Goal: Information Seeking & Learning: Check status

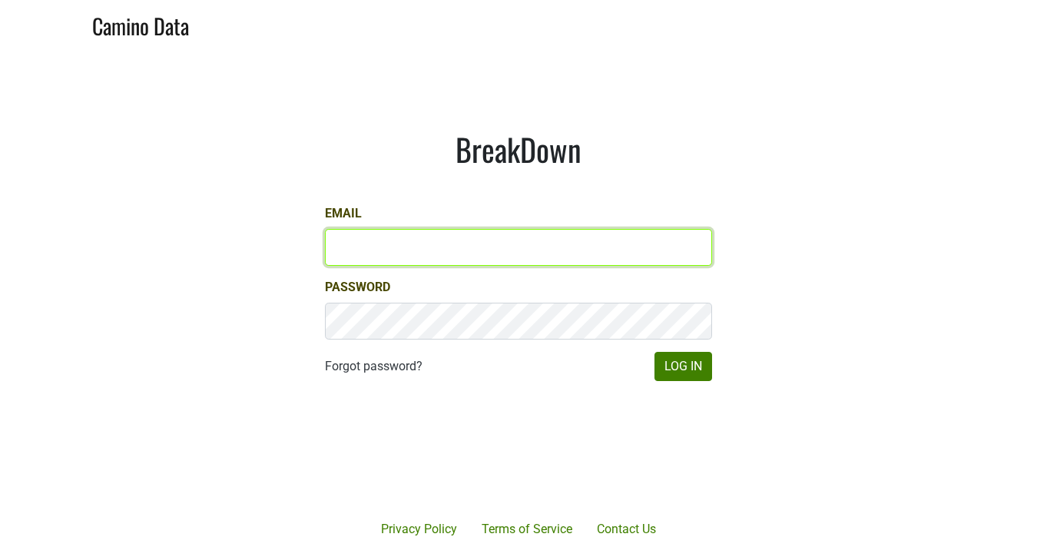
click at [376, 259] on input "Email" at bounding box center [518, 247] width 387 height 37
type input "chad@ashesdiamonds.com"
click at [654, 352] on button "Log In" at bounding box center [683, 366] width 58 height 29
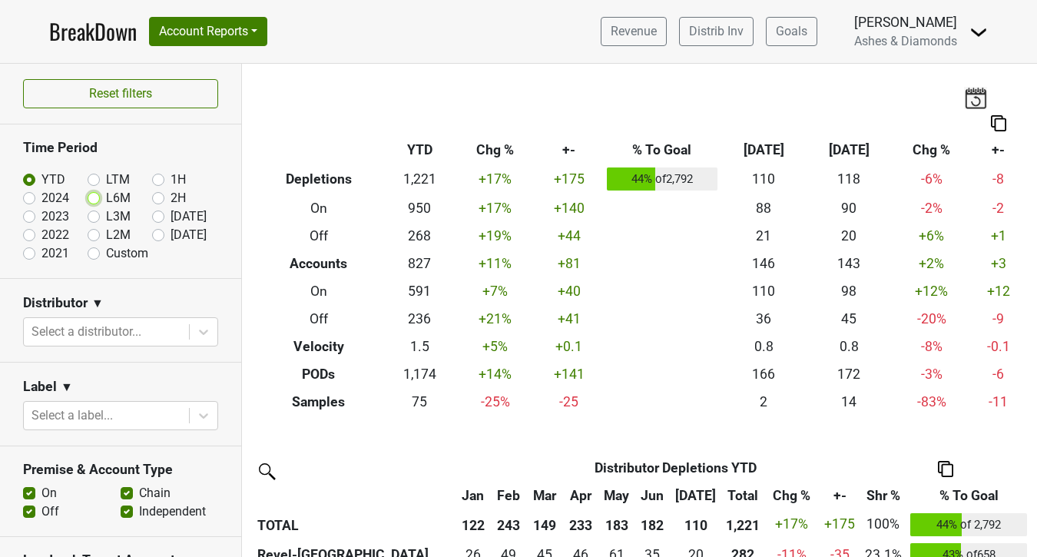
click at [101, 199] on input "L6M" at bounding box center [118, 196] width 61 height 15
radio input "true"
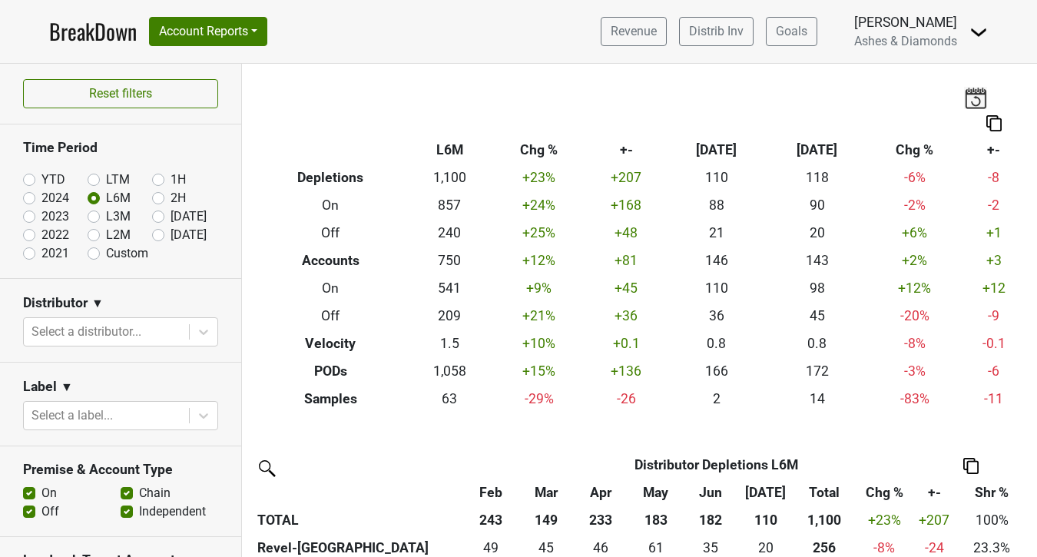
click at [106, 254] on label "Custom" at bounding box center [127, 253] width 42 height 18
click at [91, 254] on input "Custom" at bounding box center [118, 251] width 61 height 15
radio input "true"
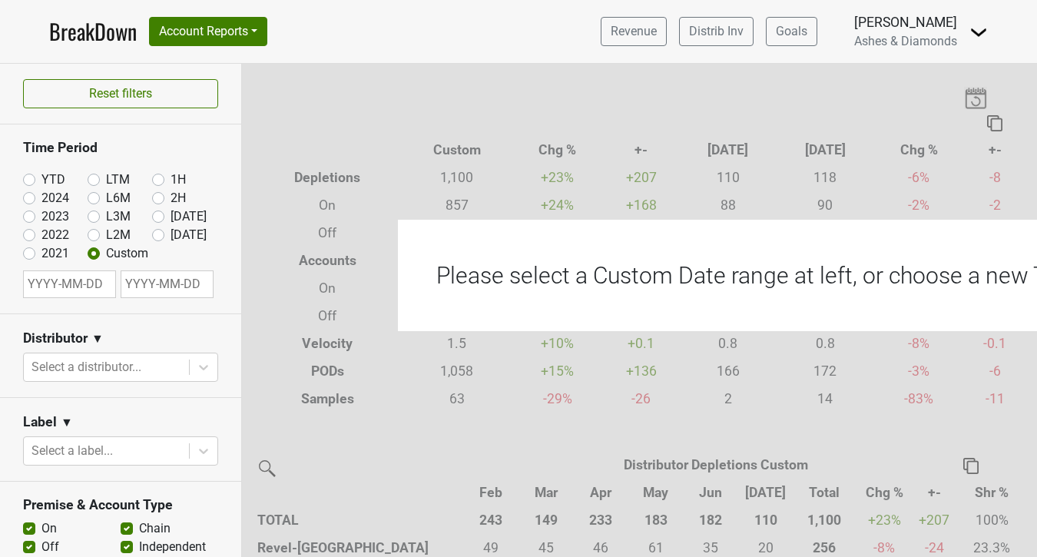
click at [168, 290] on input "text" at bounding box center [167, 284] width 93 height 28
select select "7"
select select "2025"
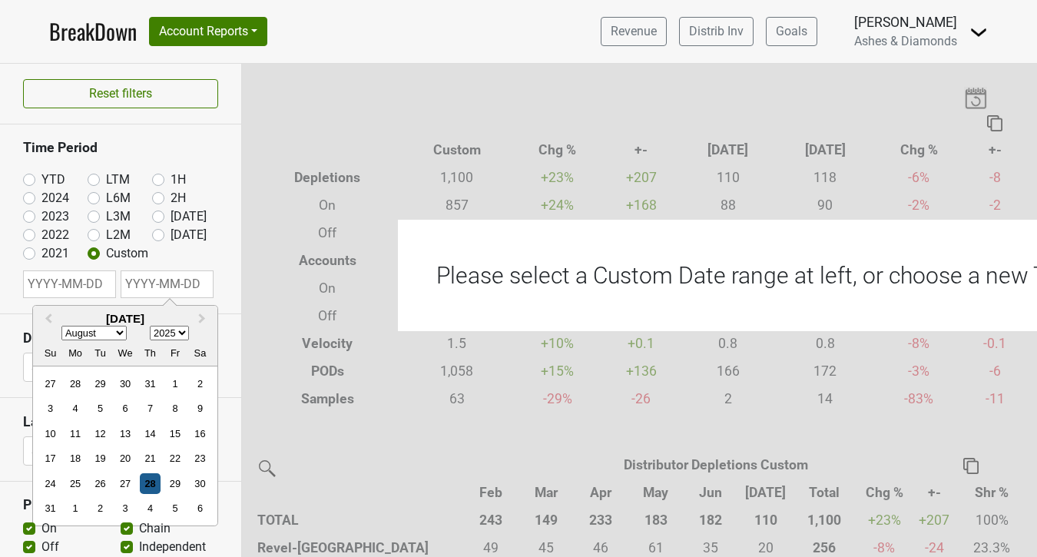
click at [152, 483] on div "28" at bounding box center [150, 483] width 21 height 21
type input "2025-08-28"
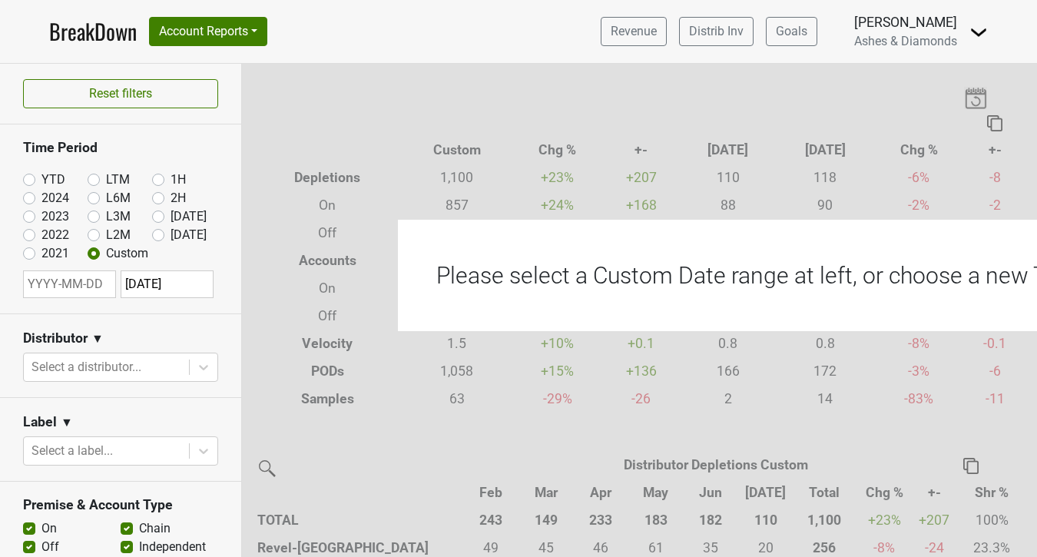
click at [68, 287] on input "text" at bounding box center [69, 284] width 93 height 28
select select "7"
select select "2025"
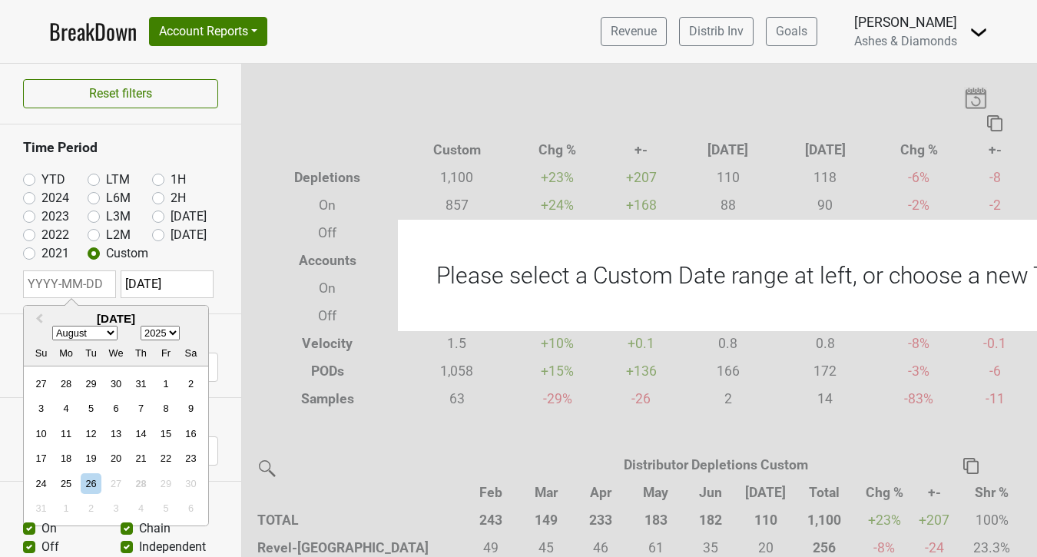
click at [101, 332] on select "January February March April May June July August September October November De…" at bounding box center [84, 333] width 65 height 15
select select "0"
click at [52, 326] on select "January February March April May June July August September October November De…" at bounding box center [84, 333] width 65 height 15
click at [116, 384] on div "1" at bounding box center [115, 383] width 21 height 21
type input "2025-01-01"
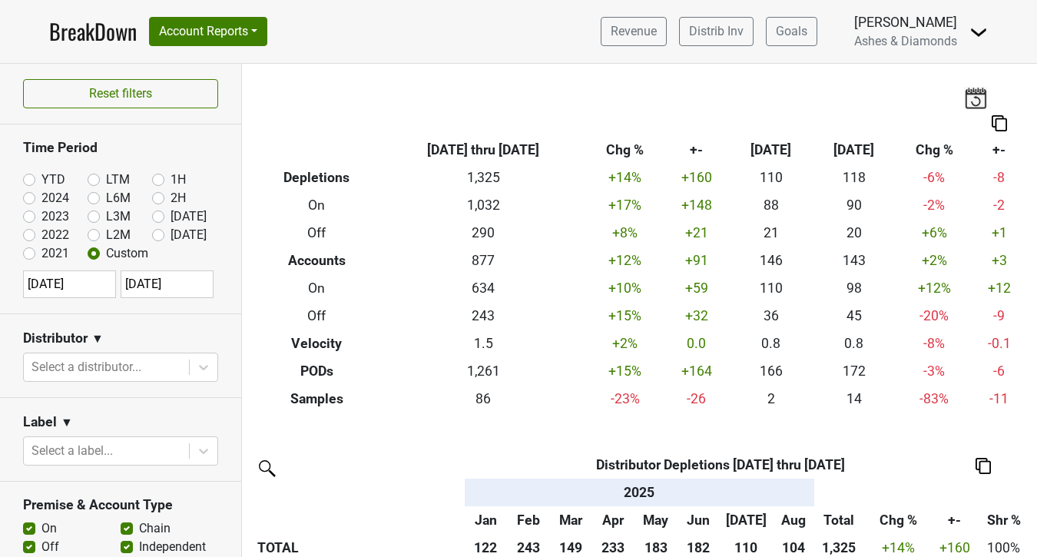
click at [269, 82] on div "Breakdown Type 2025-01-01 thru 2025-08-28 Chg % +- Jul ‘25 Jul ‘24 Chg % +- Dep…" at bounding box center [639, 238] width 795 height 349
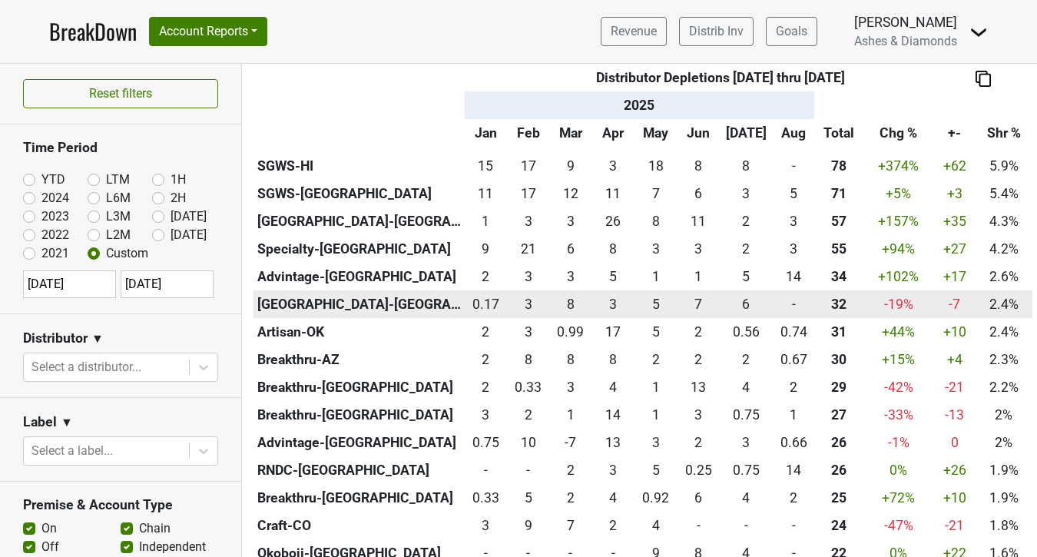
scroll to position [521, 0]
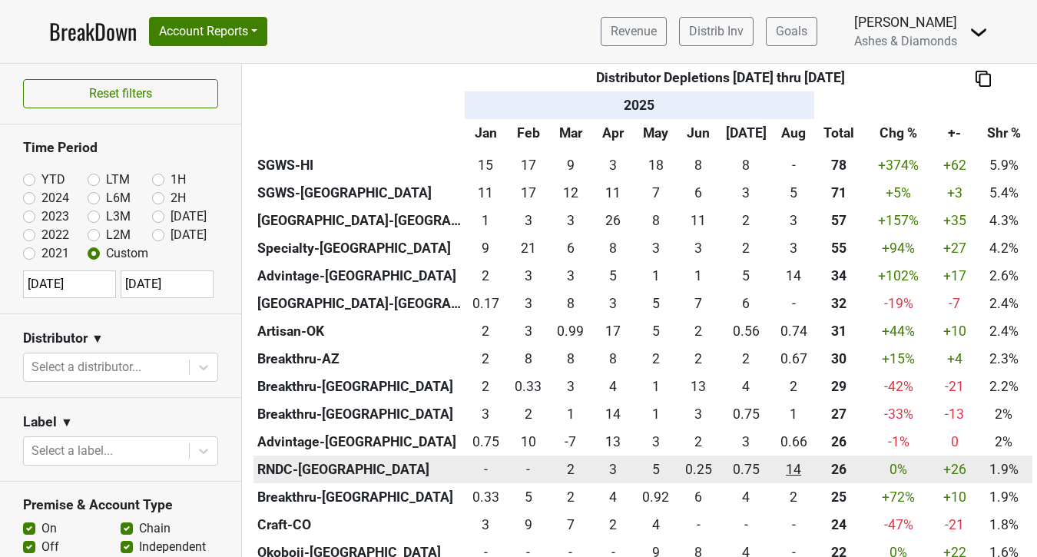
click at [793, 471] on div "14.251 14" at bounding box center [793, 469] width 35 height 20
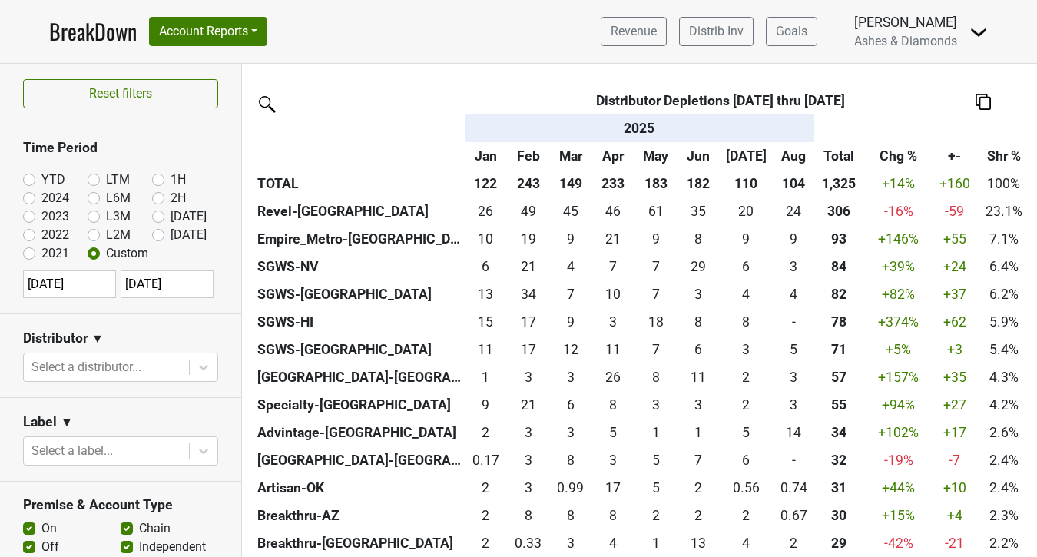
scroll to position [350, 0]
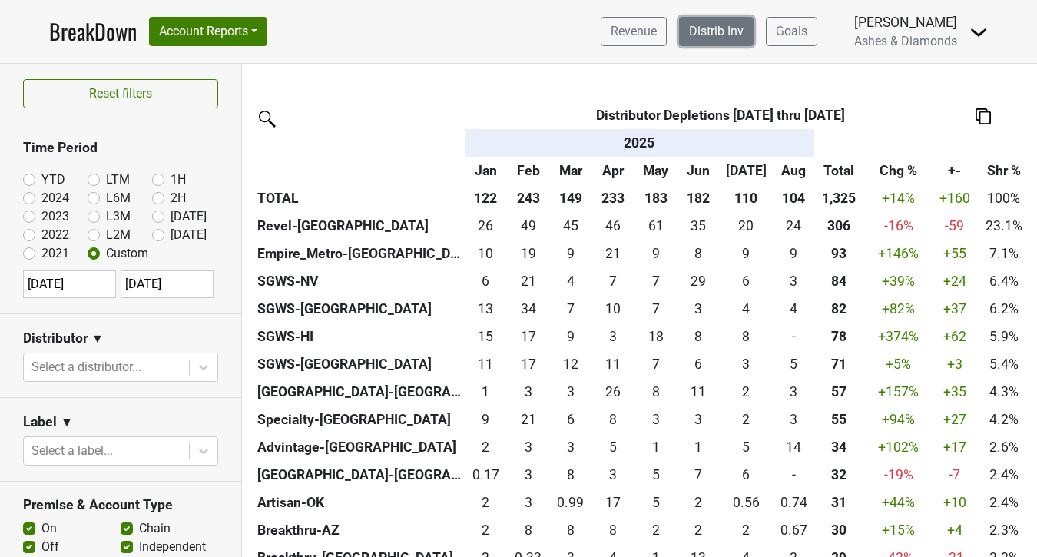
click at [710, 41] on link "Distrib Inv" at bounding box center [716, 31] width 75 height 29
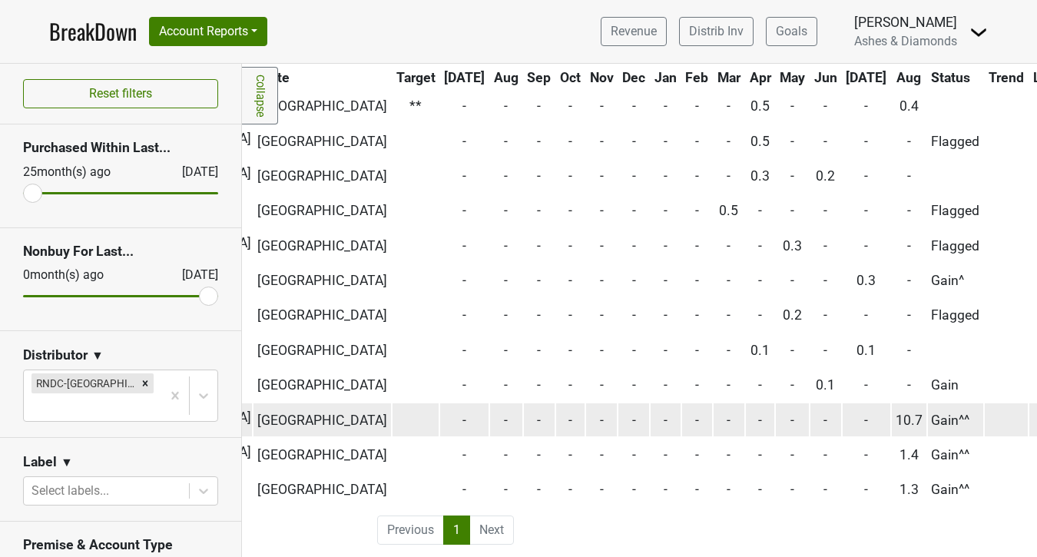
scroll to position [432, 0]
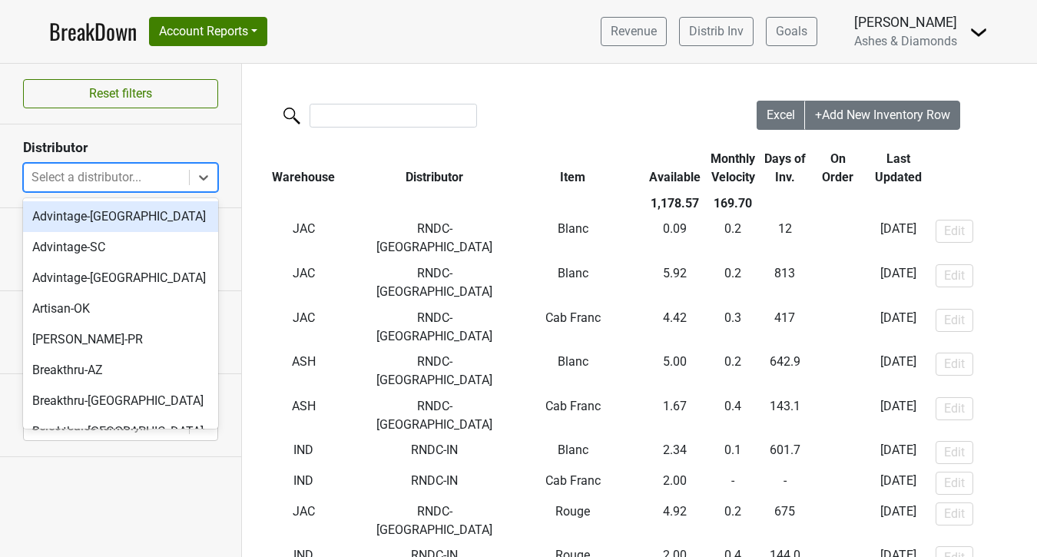
click at [129, 174] on div at bounding box center [106, 178] width 150 height 22
click at [114, 172] on div at bounding box center [106, 178] width 150 height 22
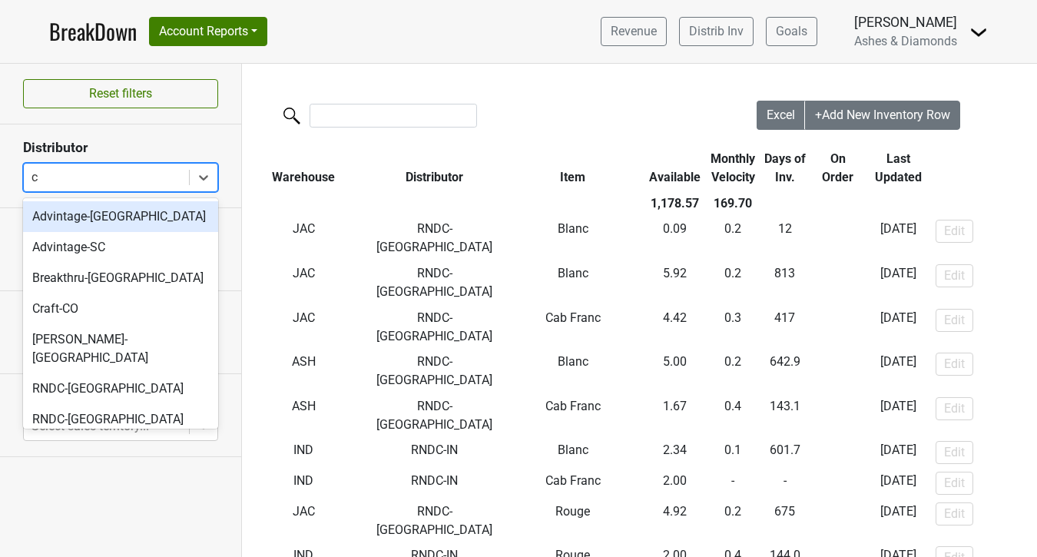
type input "ct"
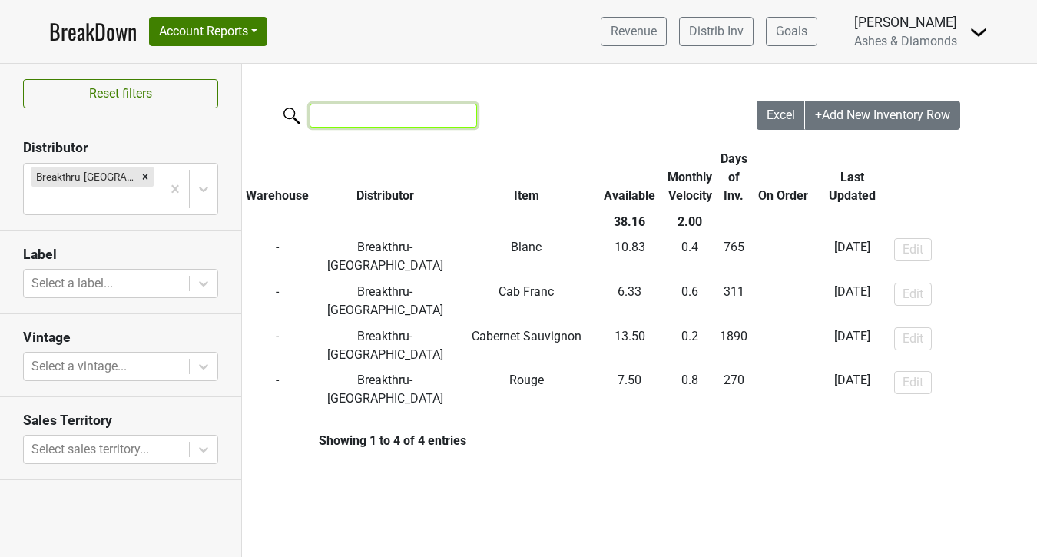
click at [376, 124] on input "search" at bounding box center [393, 116] width 167 height 24
click at [149, 190] on div at bounding box center [92, 201] width 122 height 22
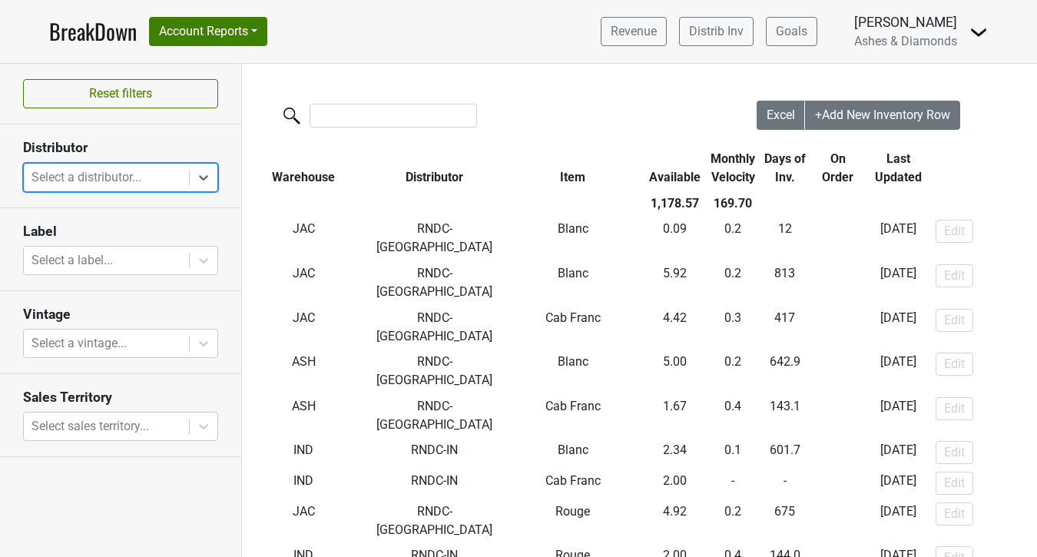
click at [94, 176] on div at bounding box center [106, 178] width 150 height 22
type input "f"
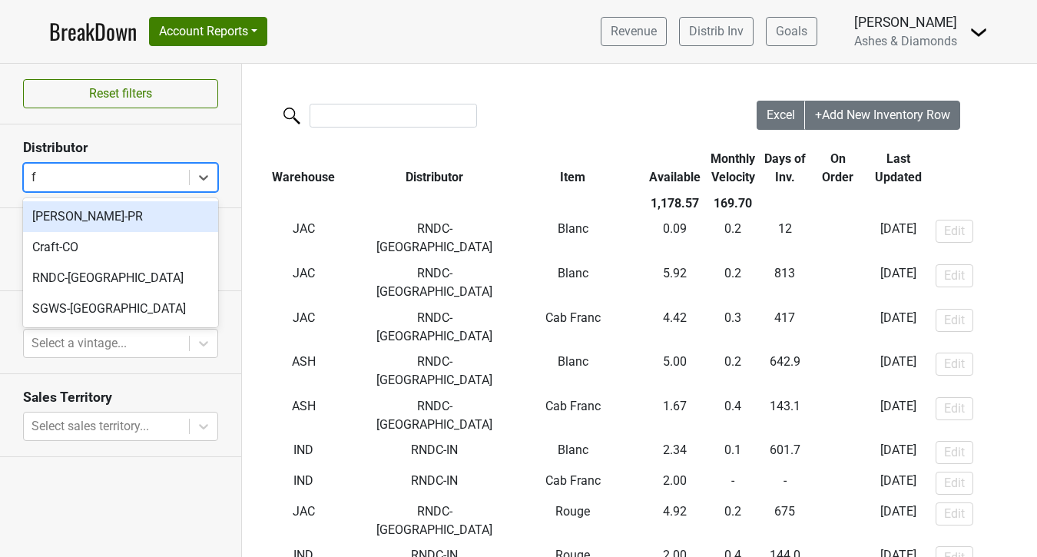
type input "fl"
type input "in"
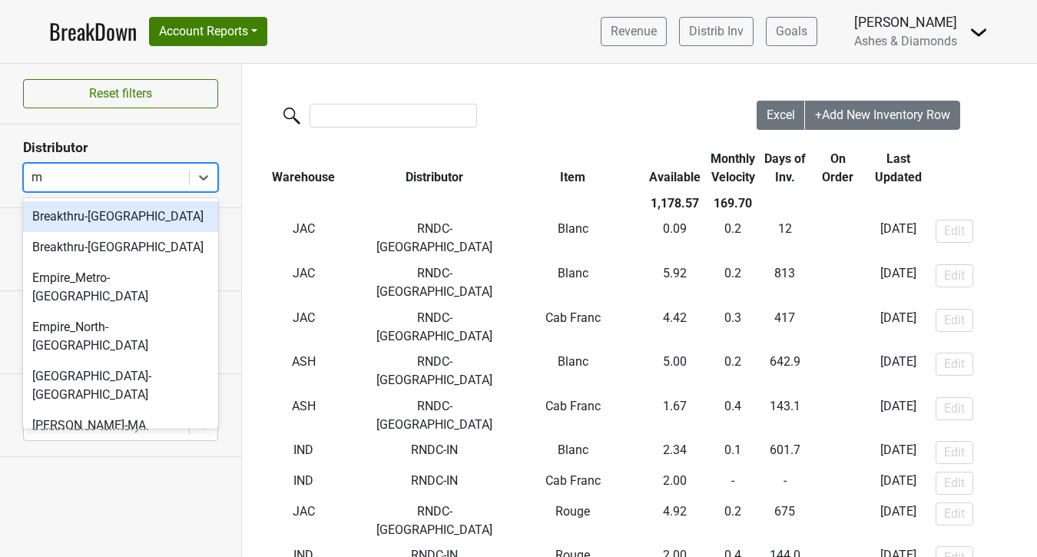
type input "mo"
type input "ma"
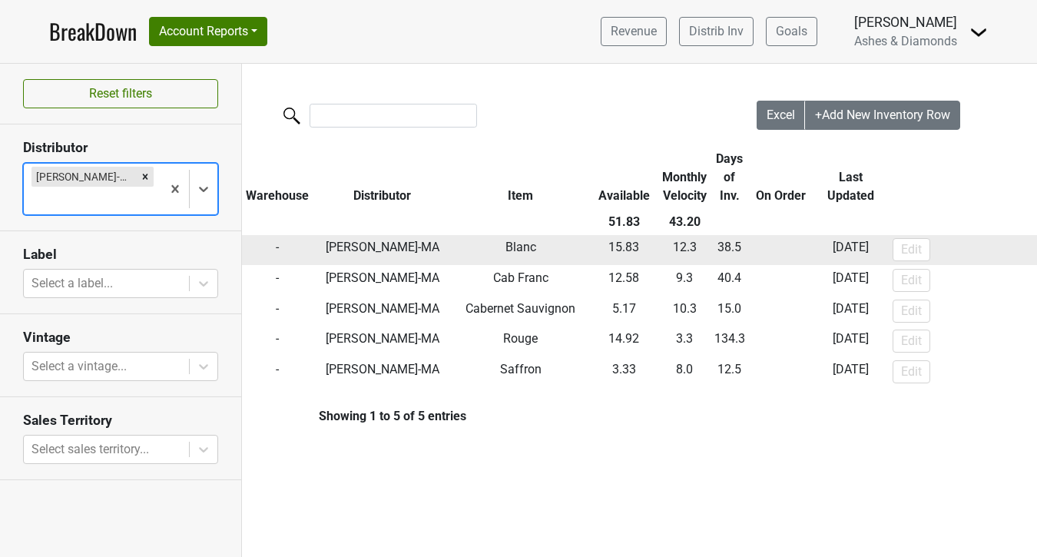
click at [839, 251] on td "[DATE]" at bounding box center [850, 250] width 76 height 31
click at [838, 257] on td "[DATE]" at bounding box center [850, 250] width 76 height 31
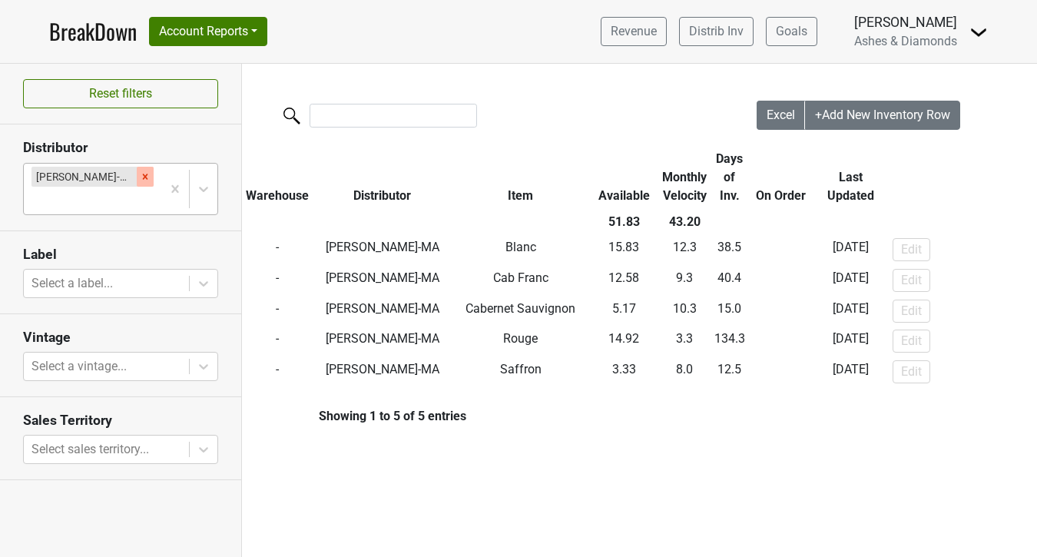
click at [140, 180] on icon "Remove Martignetti-MA" at bounding box center [145, 176] width 11 height 11
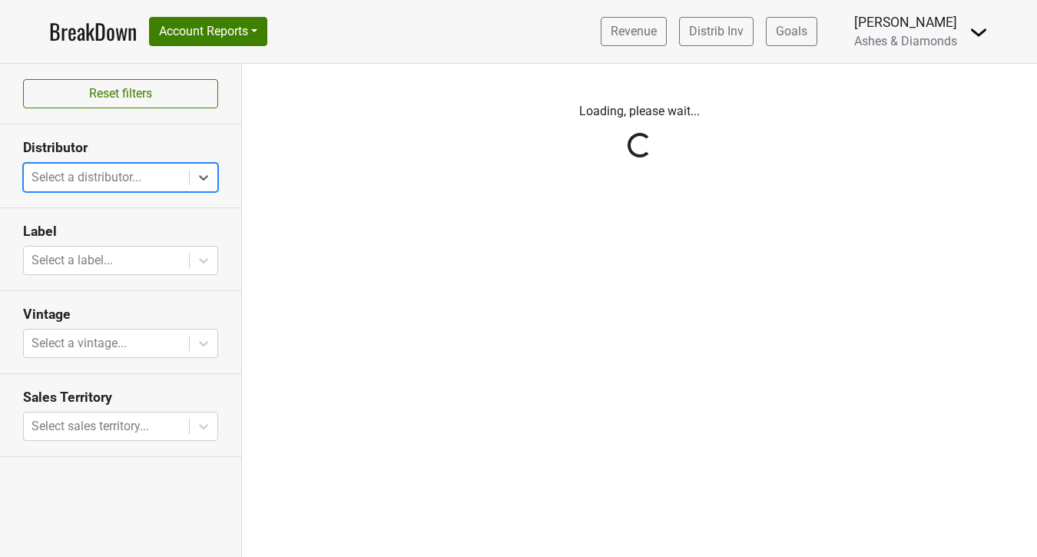
click at [119, 180] on div "Reset filters Distributor Select is focused ,type to refine list, press Down to…" at bounding box center [121, 310] width 242 height 493
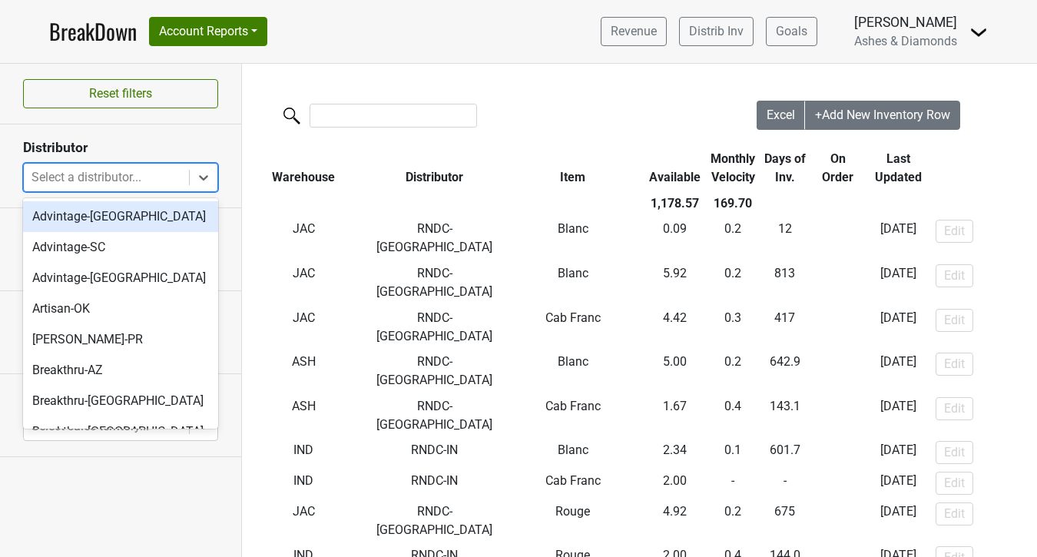
click at [121, 170] on div at bounding box center [106, 178] width 150 height 22
type input "ny"
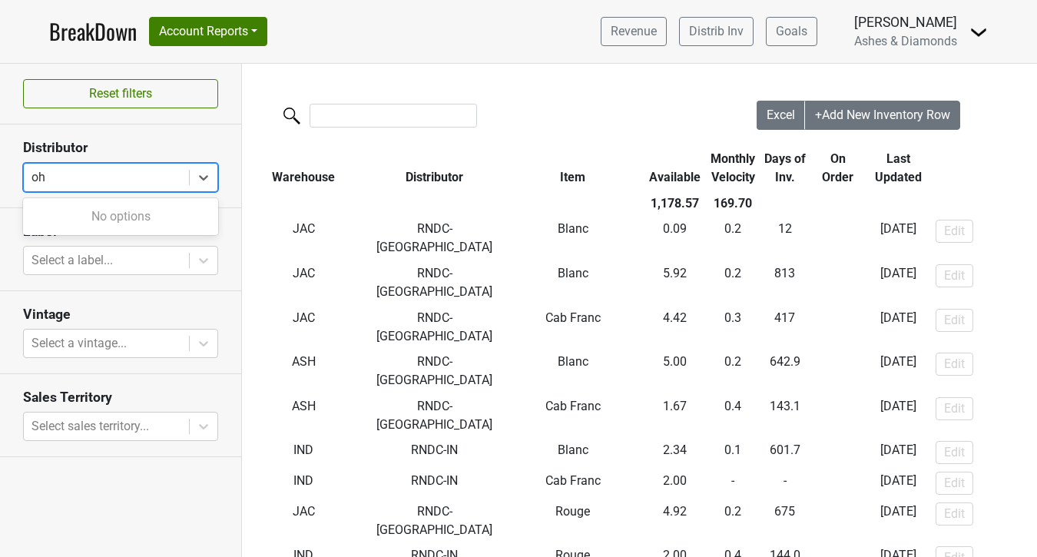
type input "o"
type input "he"
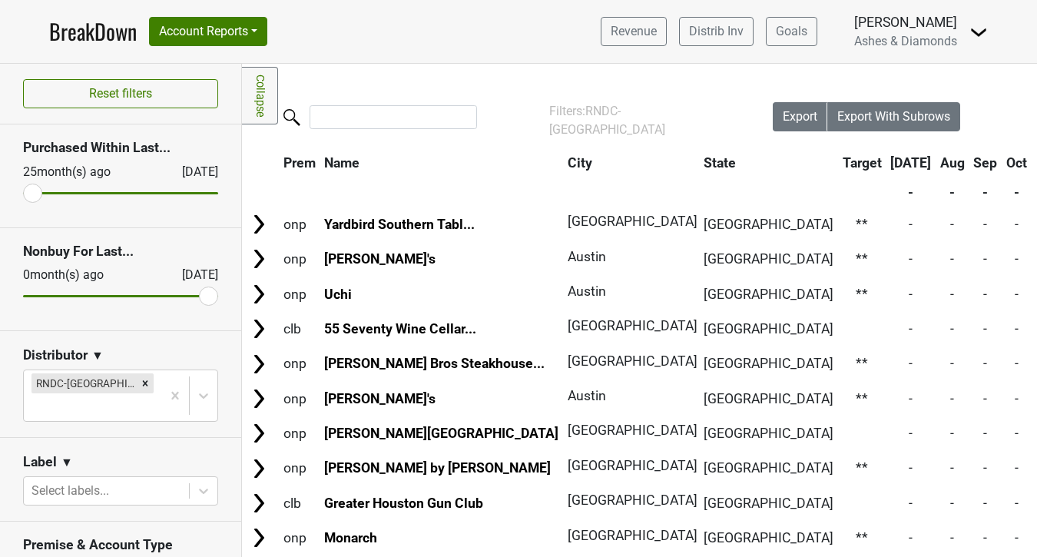
scroll to position [432, 0]
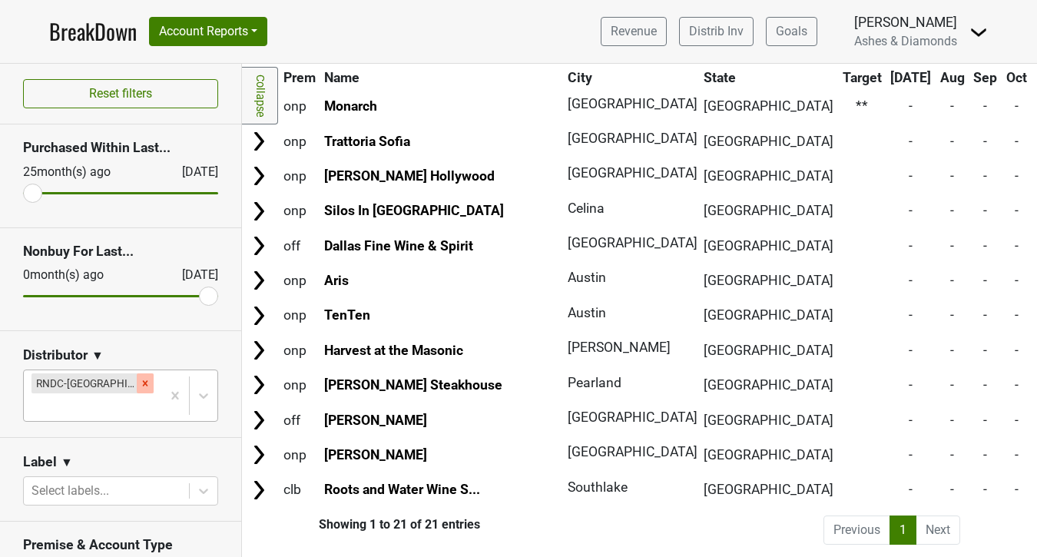
click at [140, 384] on icon "Remove RNDC-TX" at bounding box center [145, 383] width 11 height 11
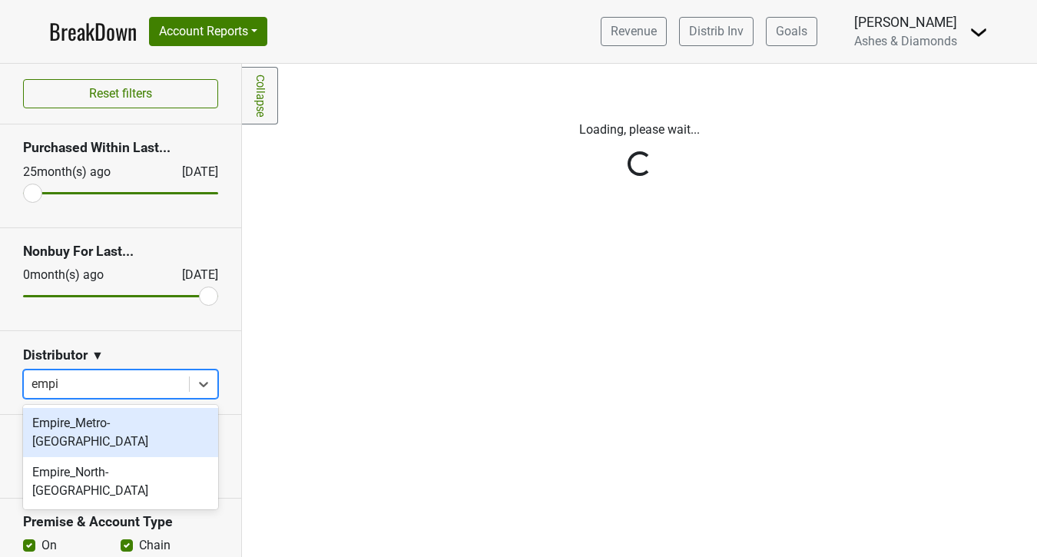
type input "empire"
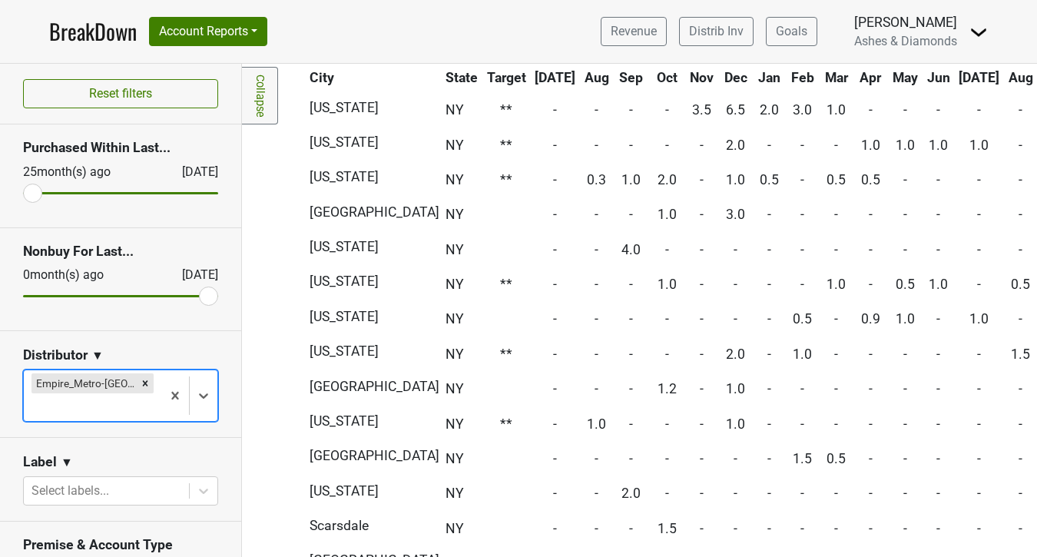
scroll to position [149, 288]
click at [151, 396] on div at bounding box center [92, 407] width 122 height 22
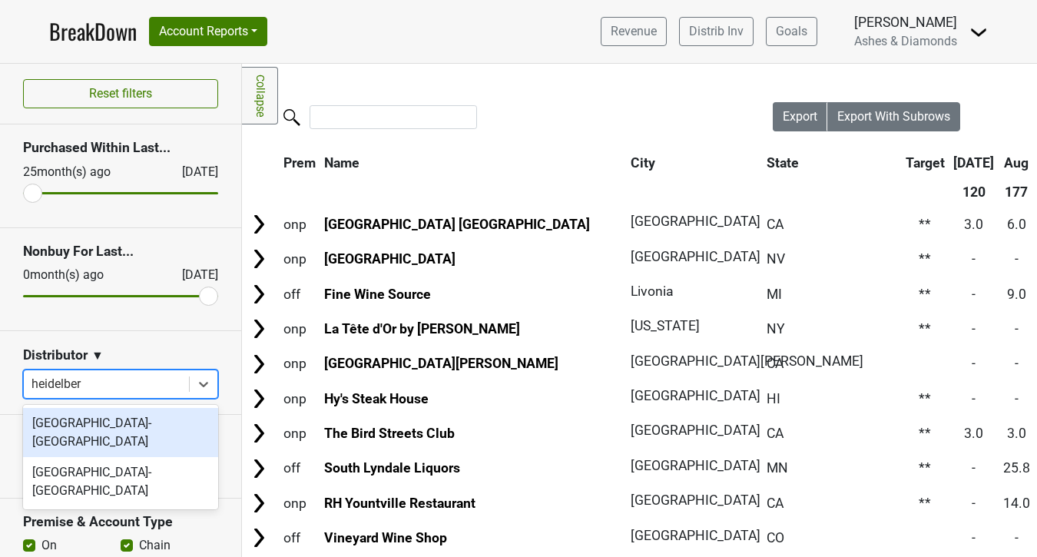
type input "heidelberg"
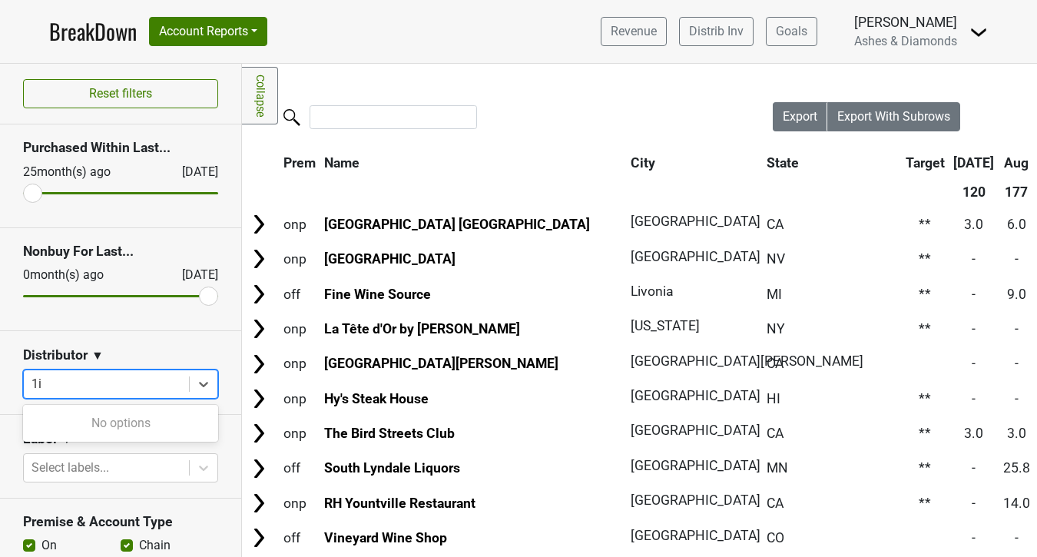
type input "1"
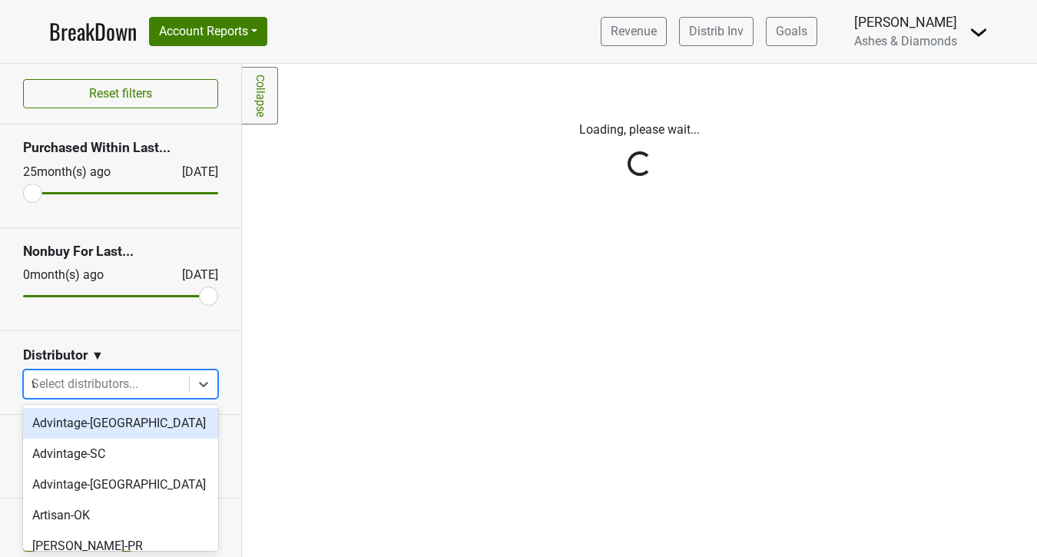
type input "wi"
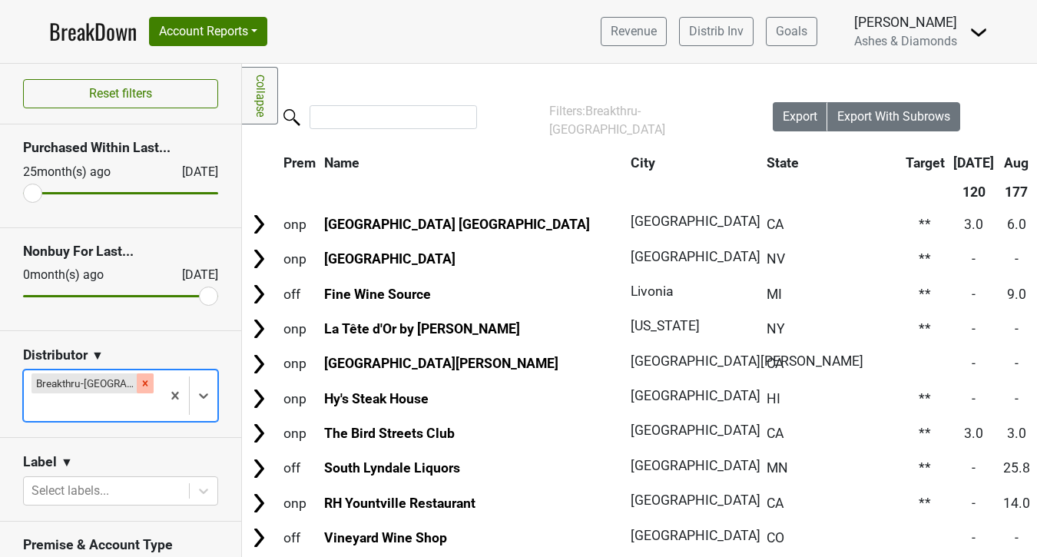
click at [140, 379] on icon "Remove Breakthru-WI" at bounding box center [145, 383] width 11 height 11
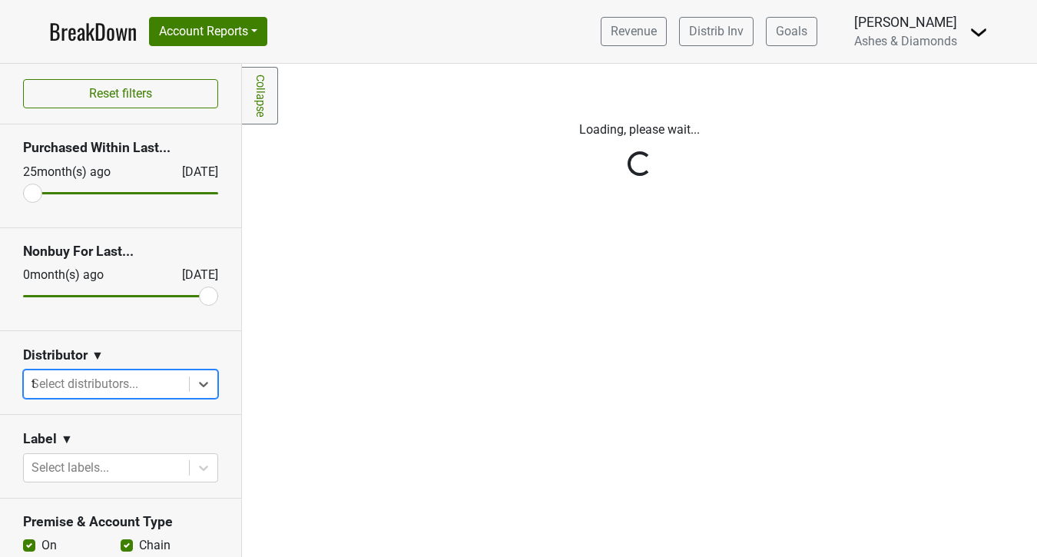
type input "tx"
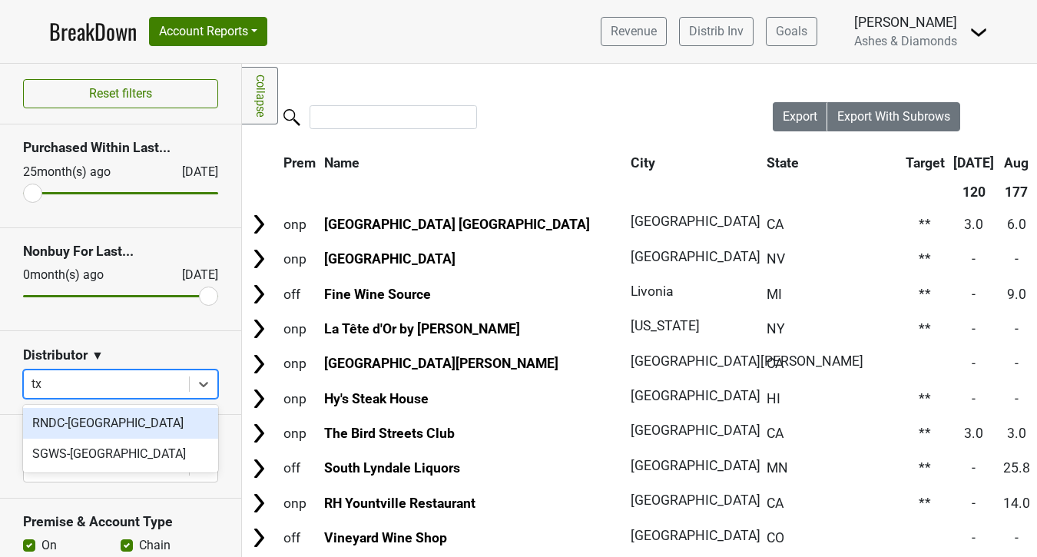
click at [106, 419] on div "RNDC-[GEOGRAPHIC_DATA]" at bounding box center [120, 423] width 195 height 31
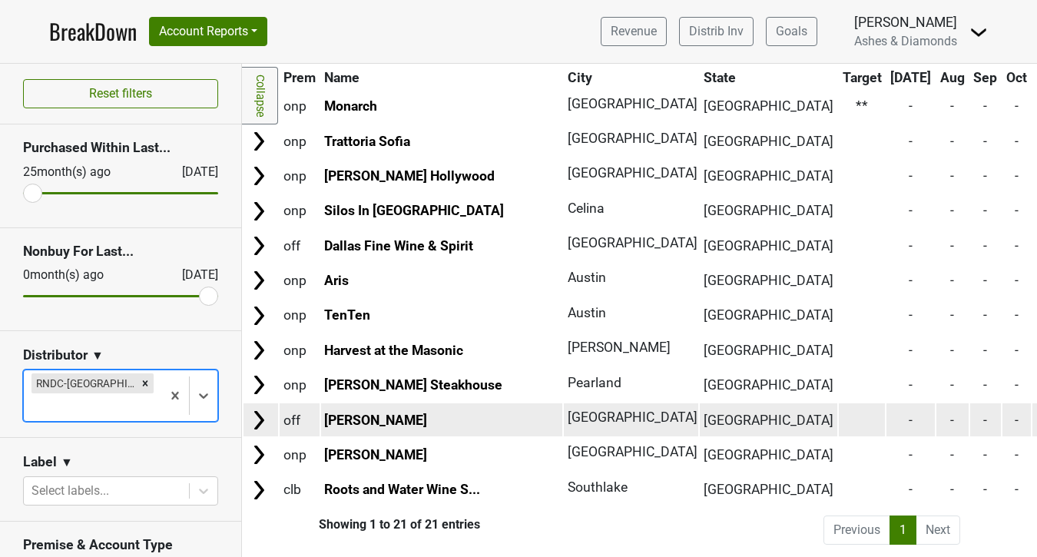
scroll to position [432, 0]
